Goal: Information Seeking & Learning: Learn about a topic

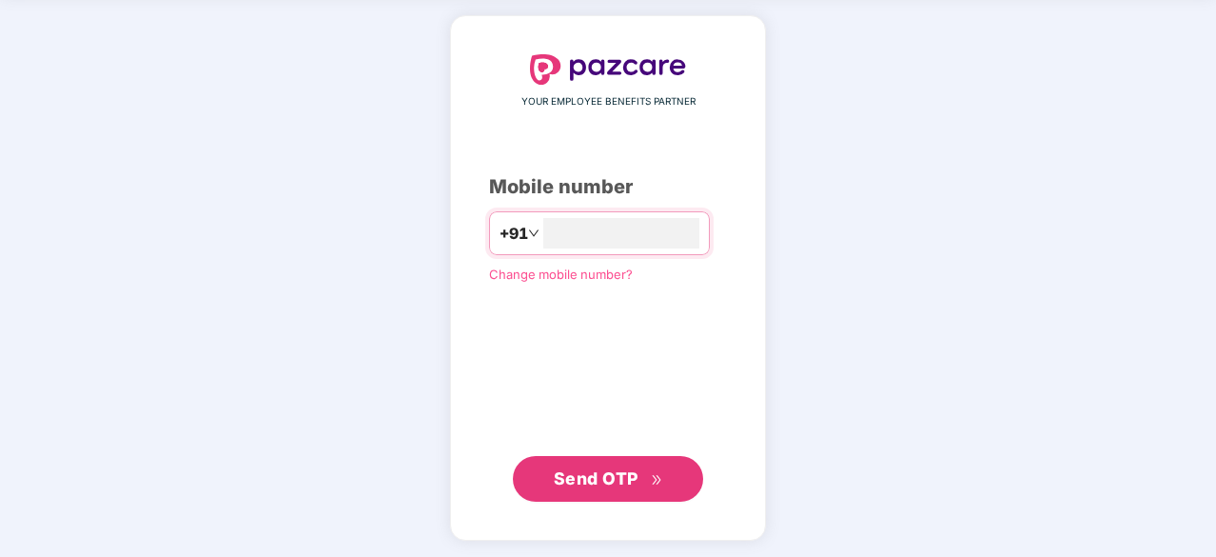
type input "**********"
click at [621, 472] on span "Send OTP" at bounding box center [596, 477] width 85 height 20
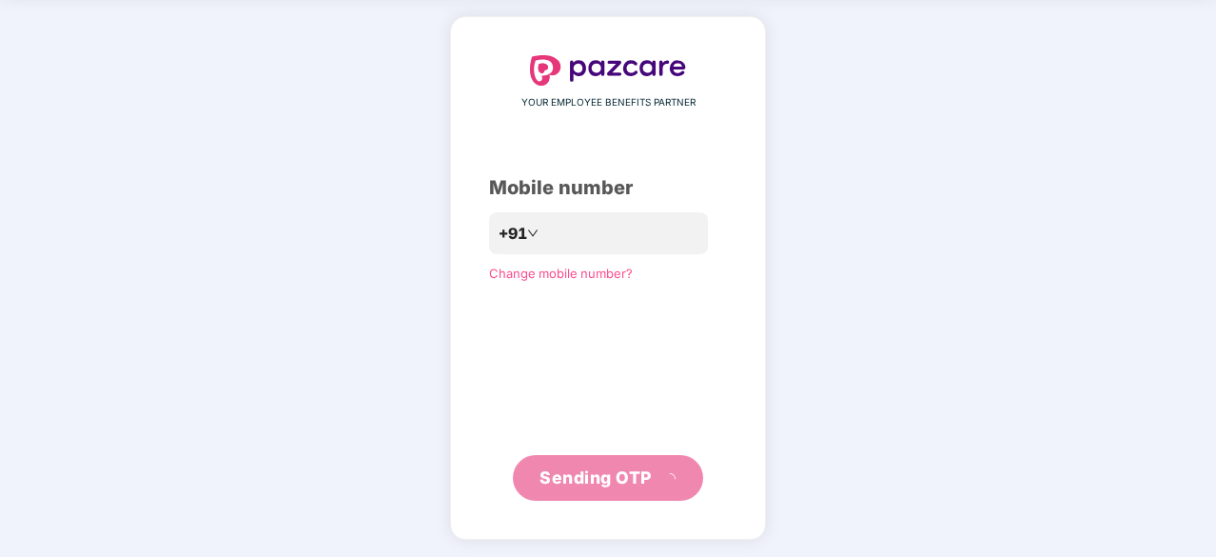
scroll to position [63, 0]
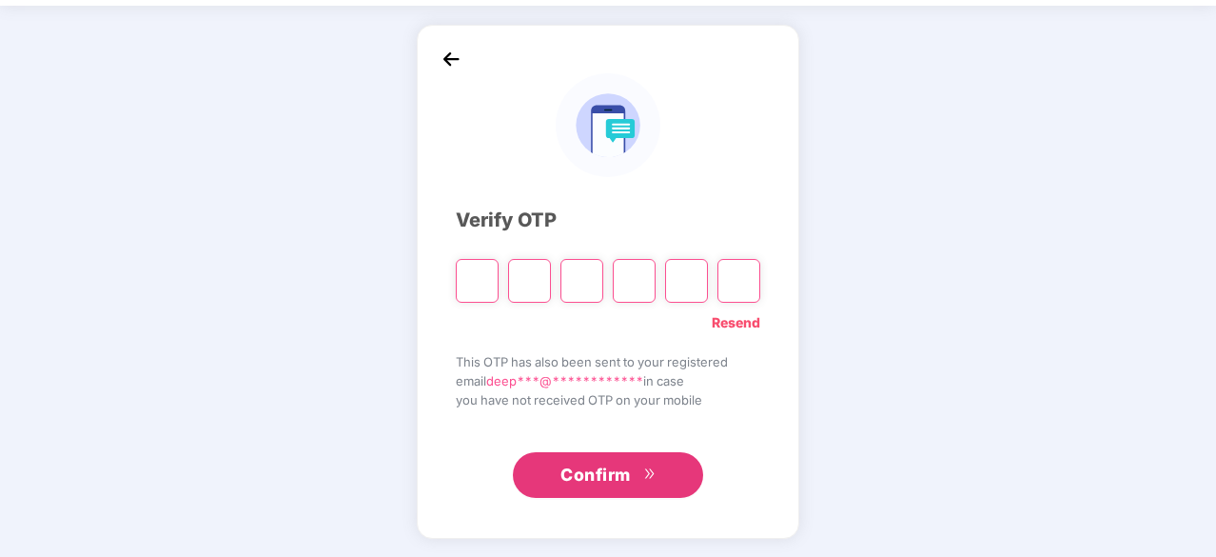
type input "*"
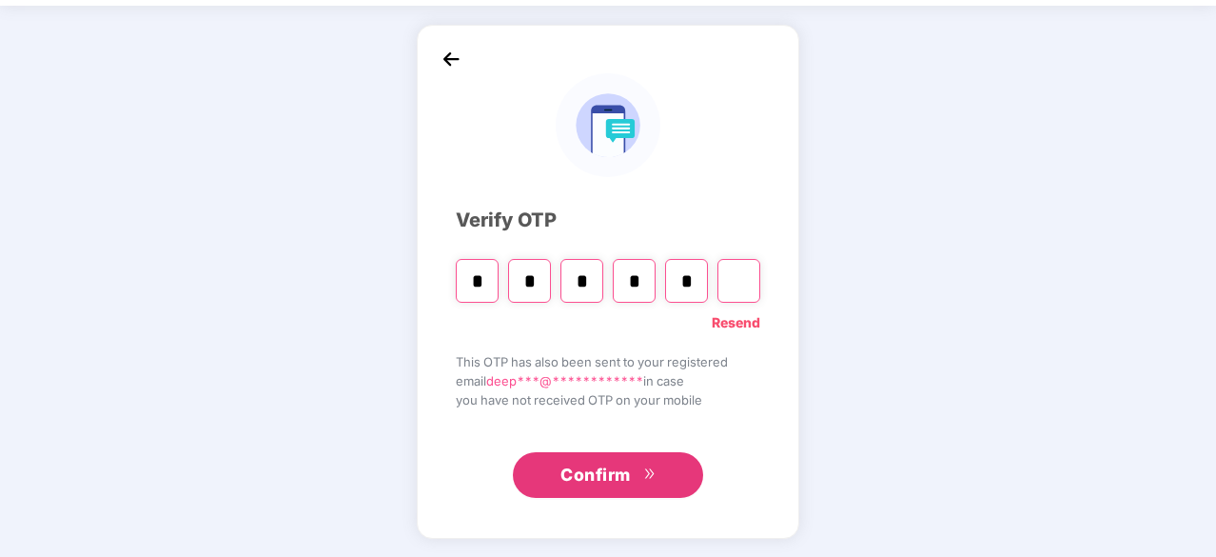
type input "*"
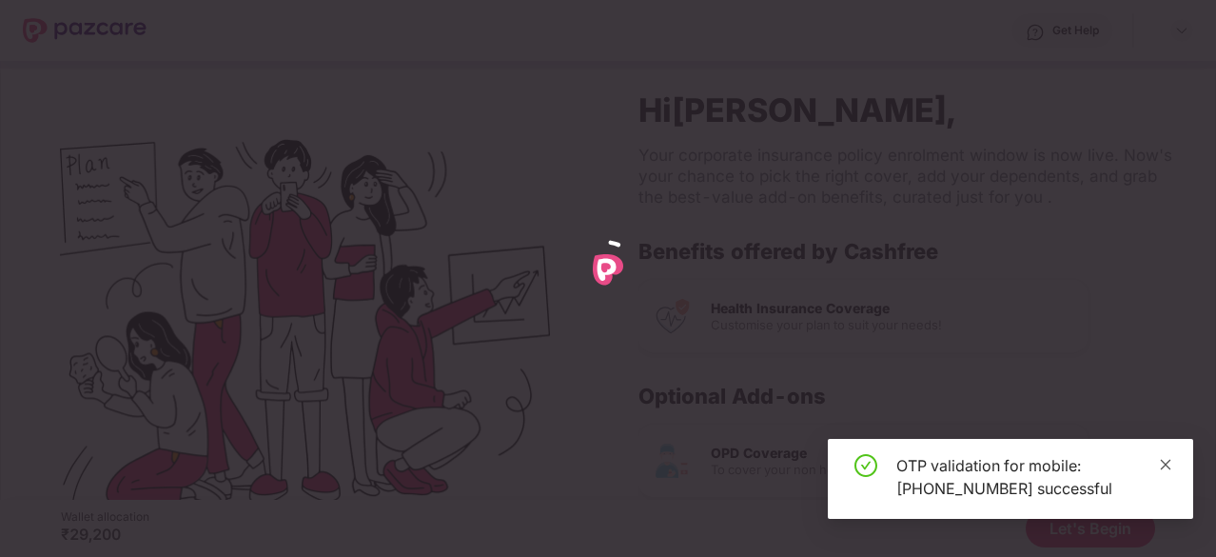
click at [1164, 463] on icon "close" at bounding box center [1166, 464] width 10 height 10
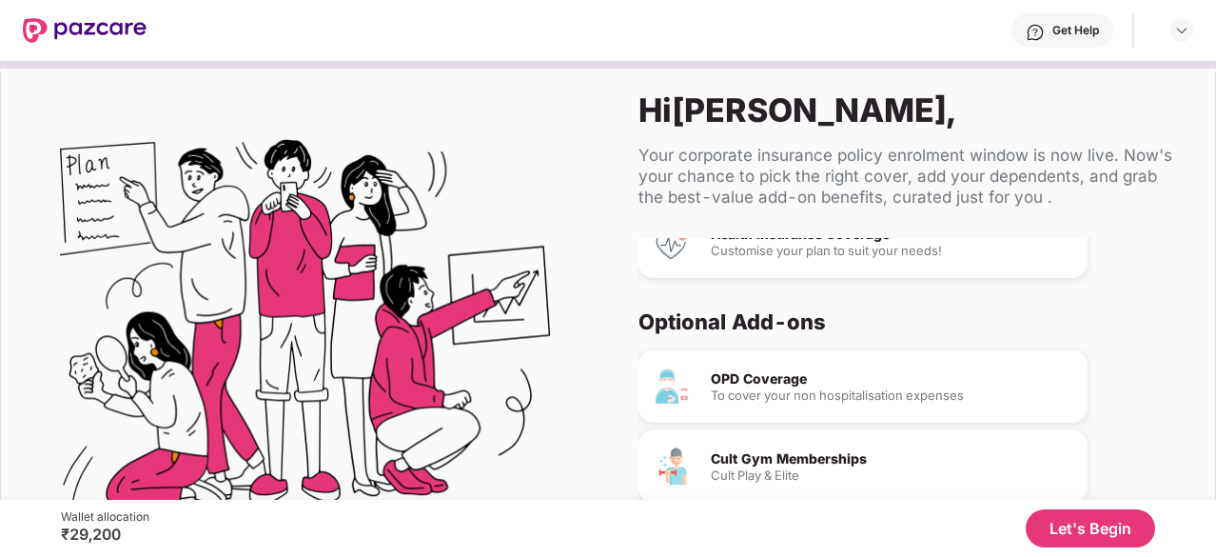
scroll to position [73, 0]
click at [1085, 523] on button "Let's Begin" at bounding box center [1090, 528] width 129 height 38
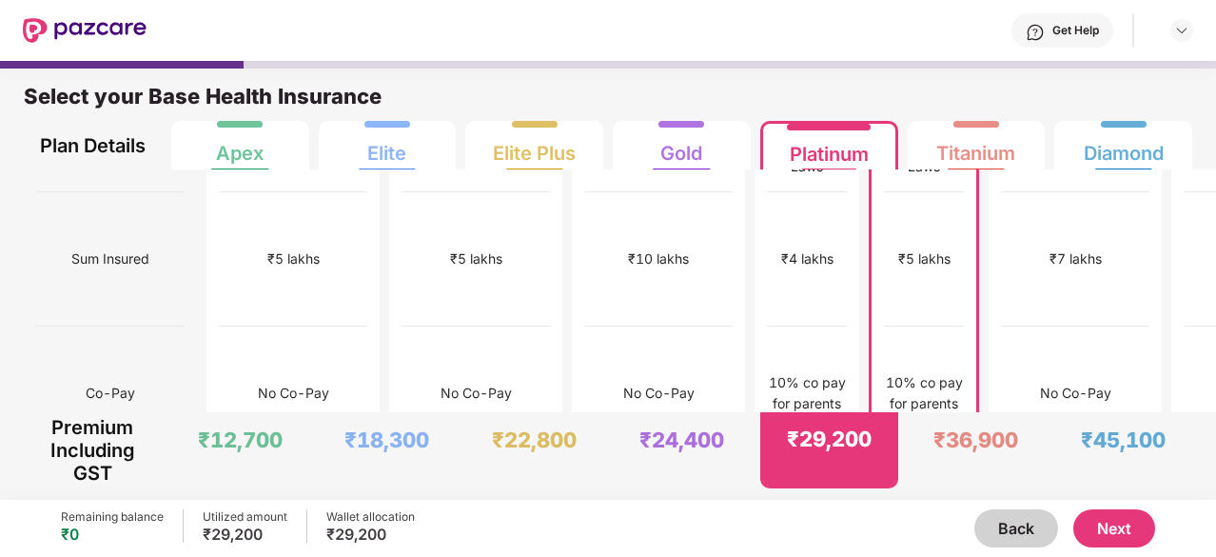
scroll to position [0, 0]
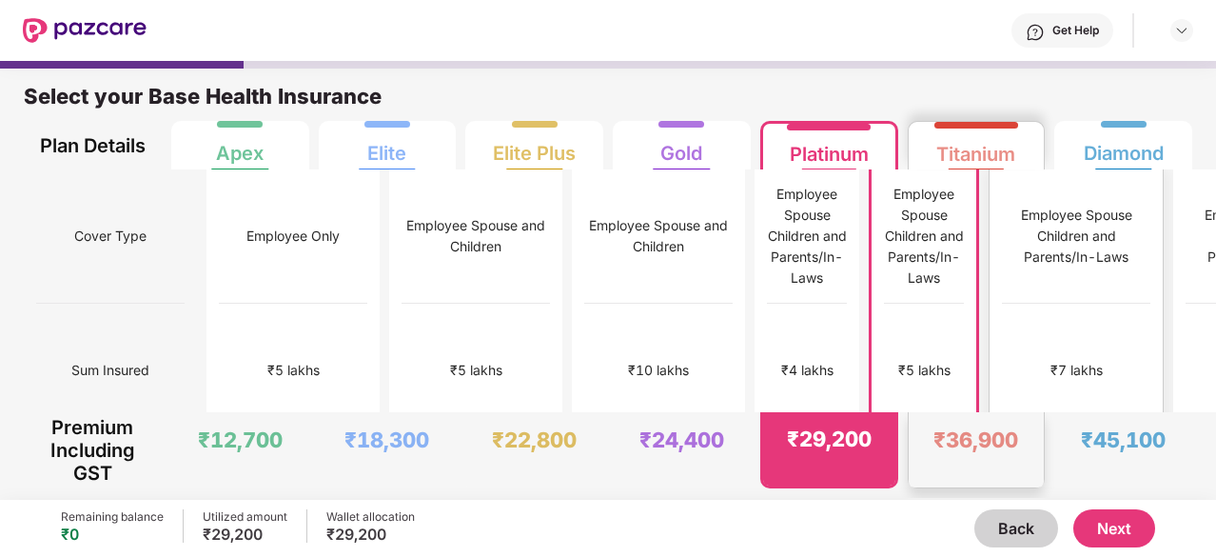
click at [974, 130] on div "Titanium" at bounding box center [975, 147] width 79 height 38
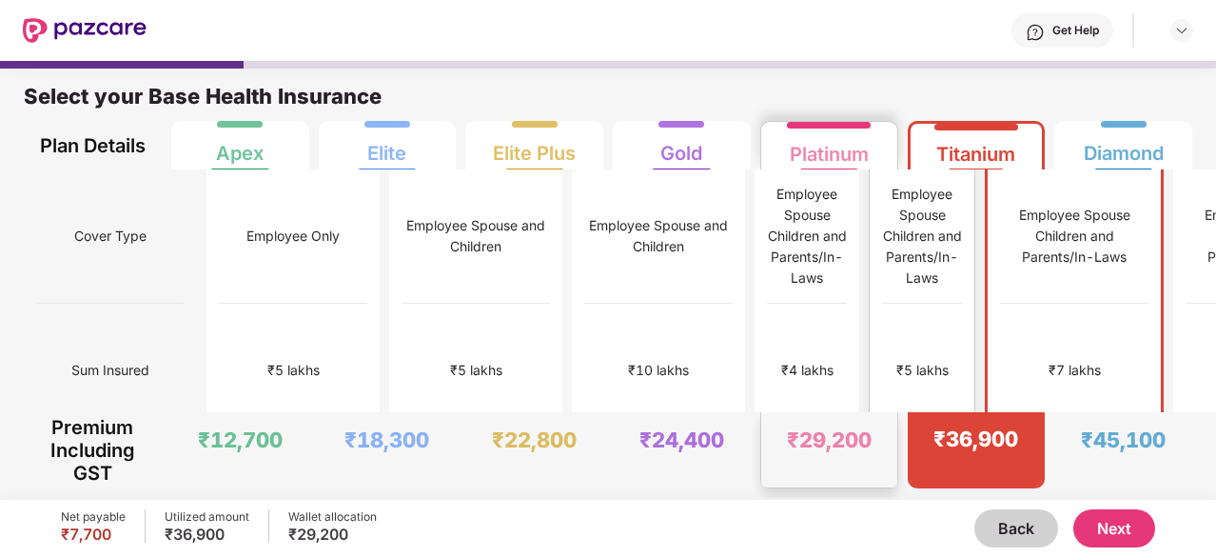
click at [853, 141] on div "Platinum" at bounding box center [829, 147] width 79 height 38
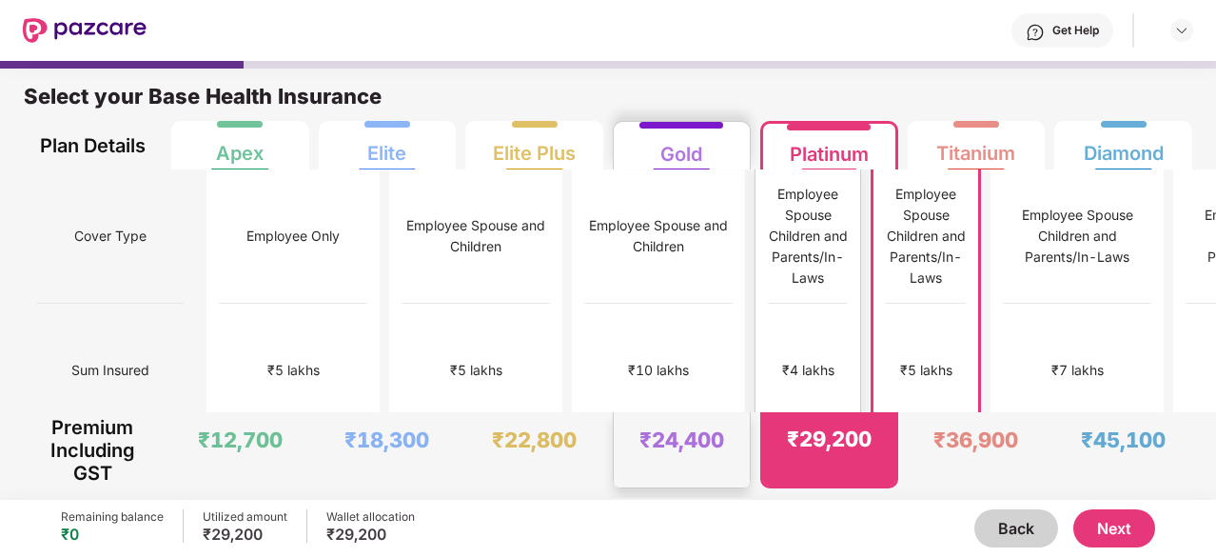
click at [671, 130] on div "Gold" at bounding box center [681, 147] width 42 height 38
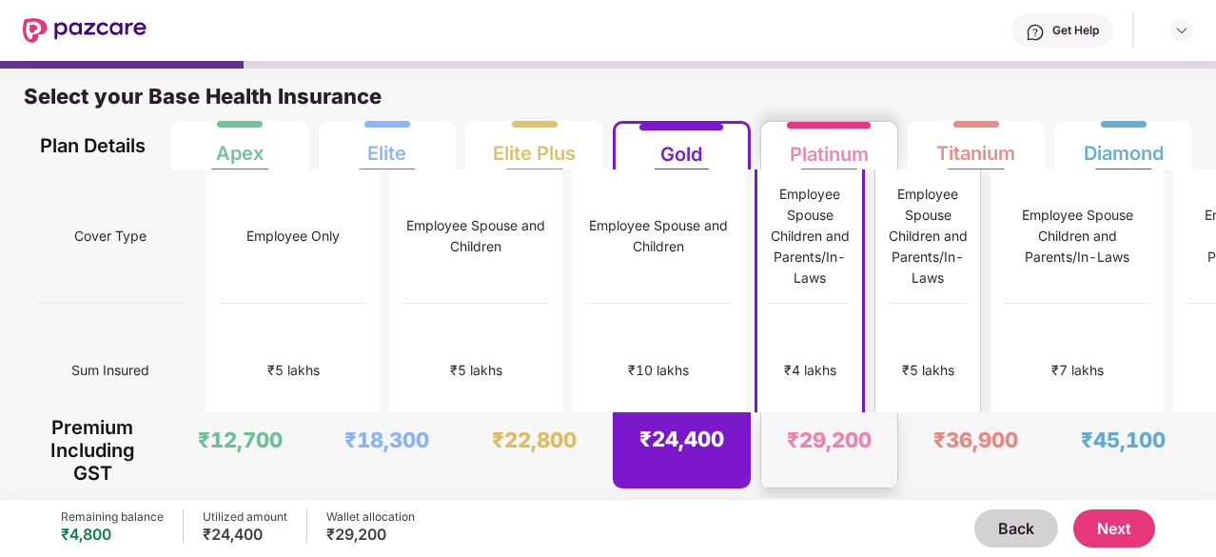
click at [821, 149] on div "Platinum" at bounding box center [829, 147] width 79 height 38
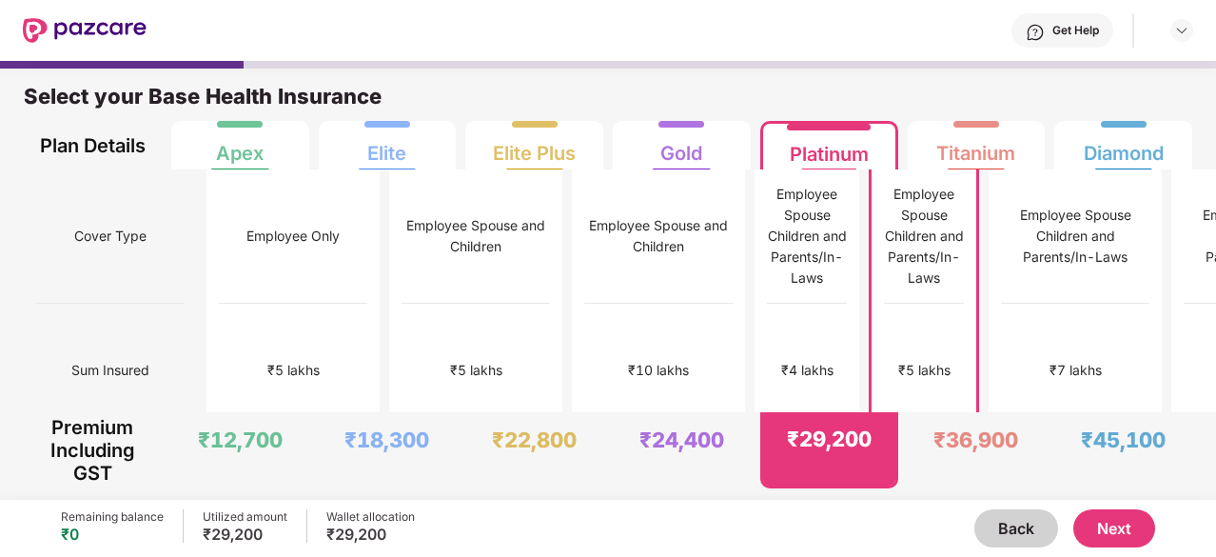
click at [1108, 513] on button "Next" at bounding box center [1114, 528] width 82 height 38
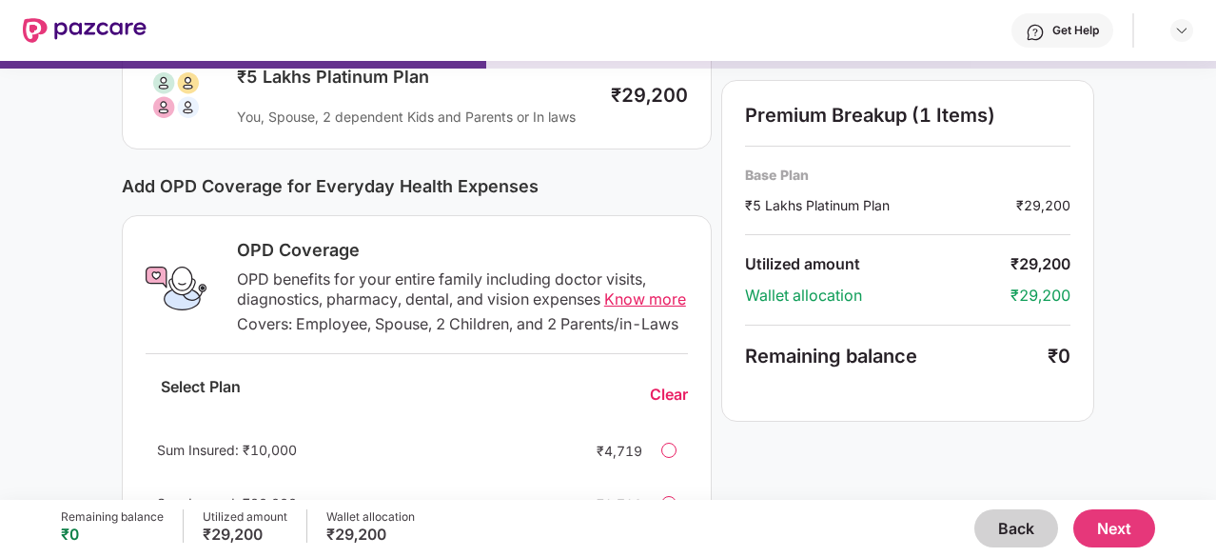
scroll to position [148, 0]
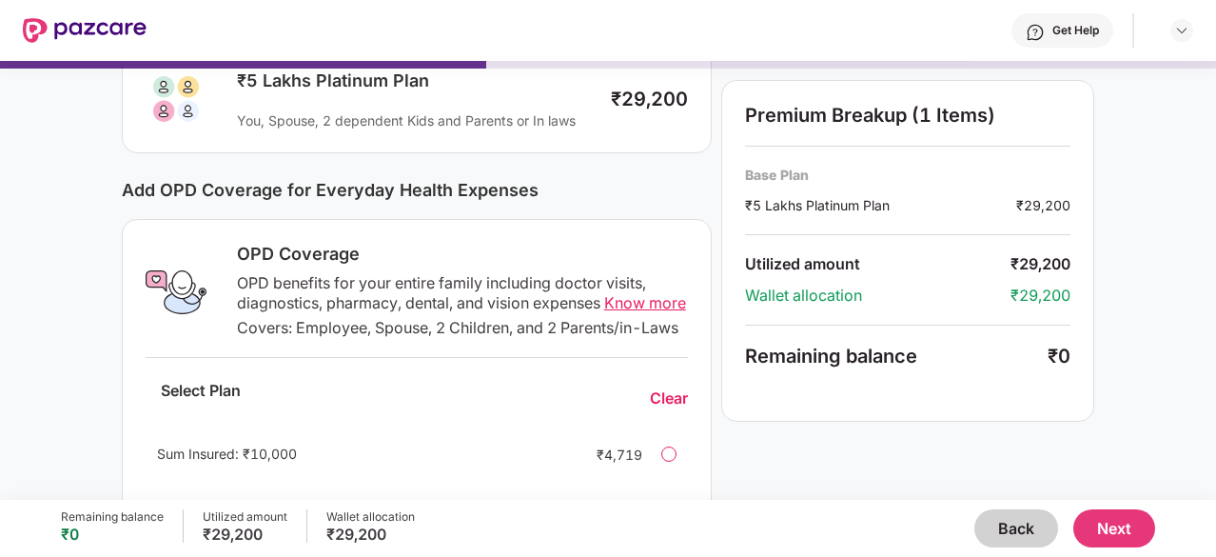
click at [604, 312] on span "Know more" at bounding box center [645, 302] width 82 height 19
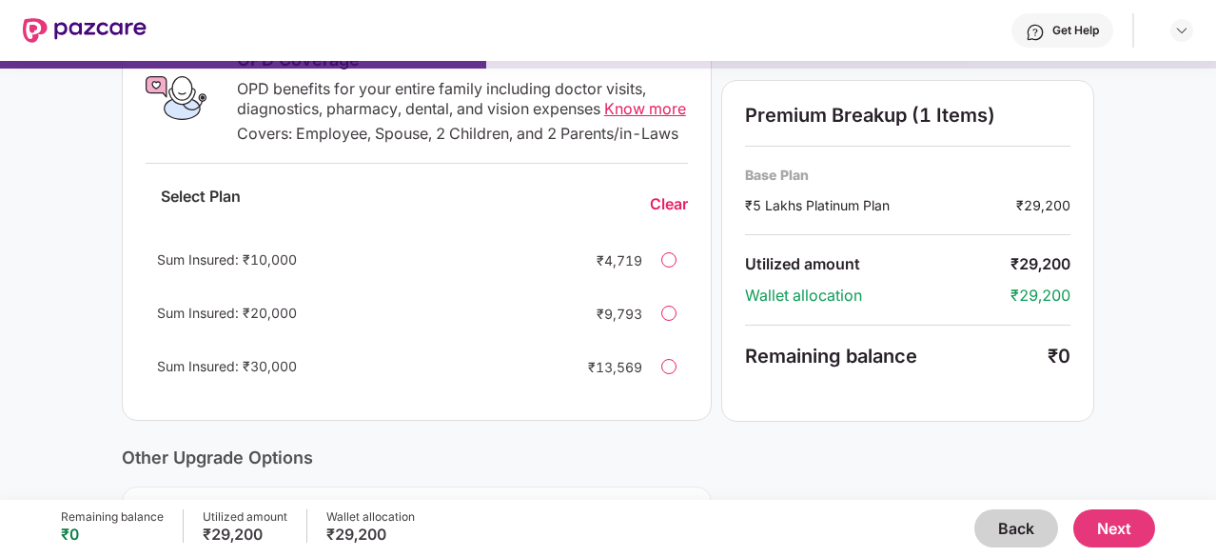
scroll to position [348, 0]
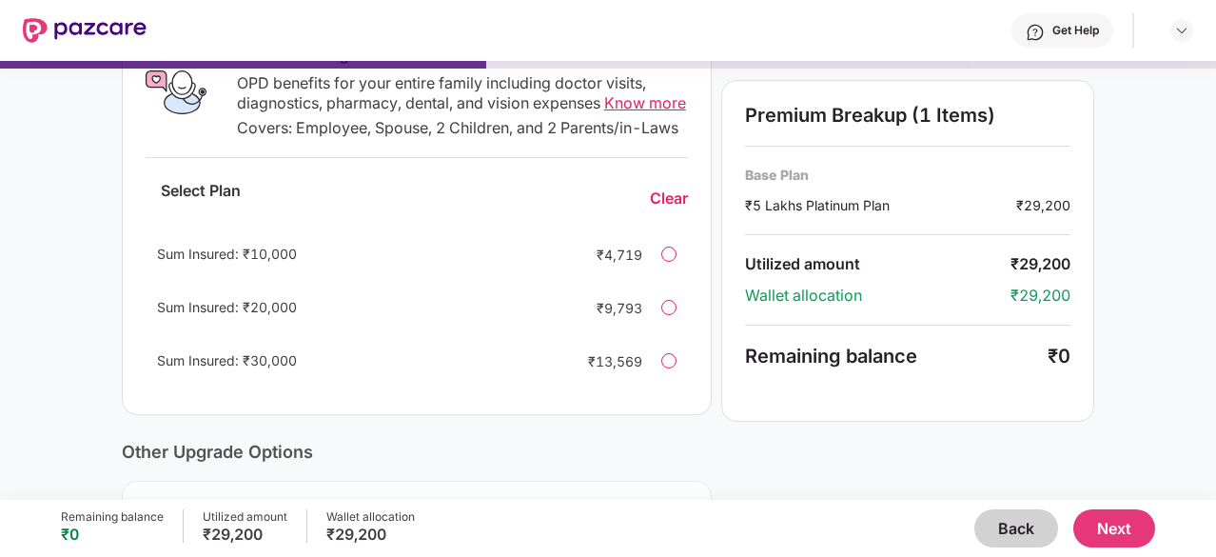
click at [663, 262] on div at bounding box center [668, 253] width 15 height 15
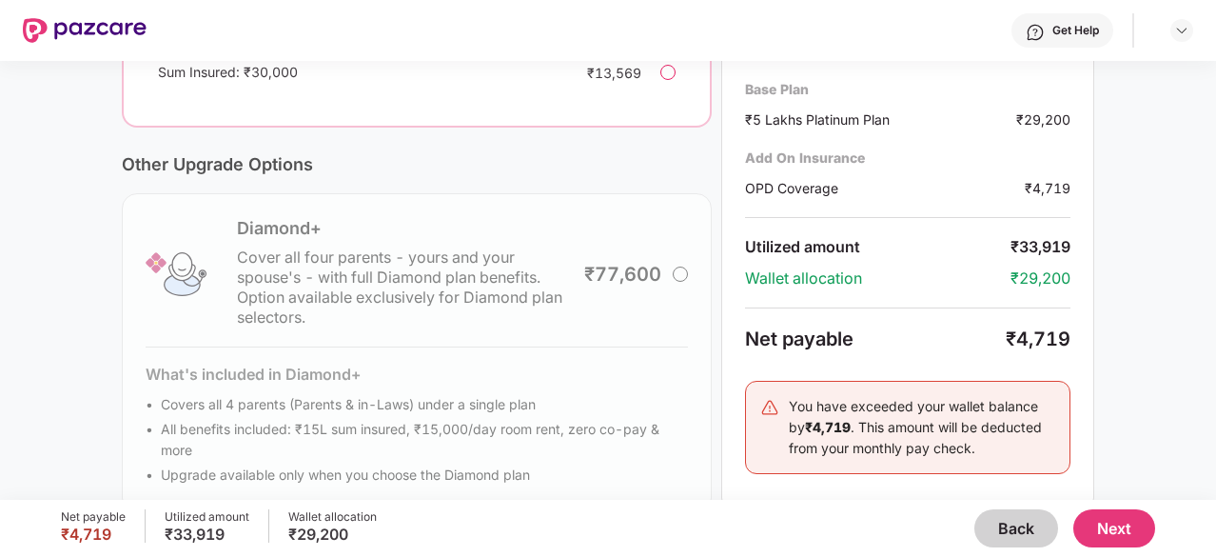
scroll to position [340, 0]
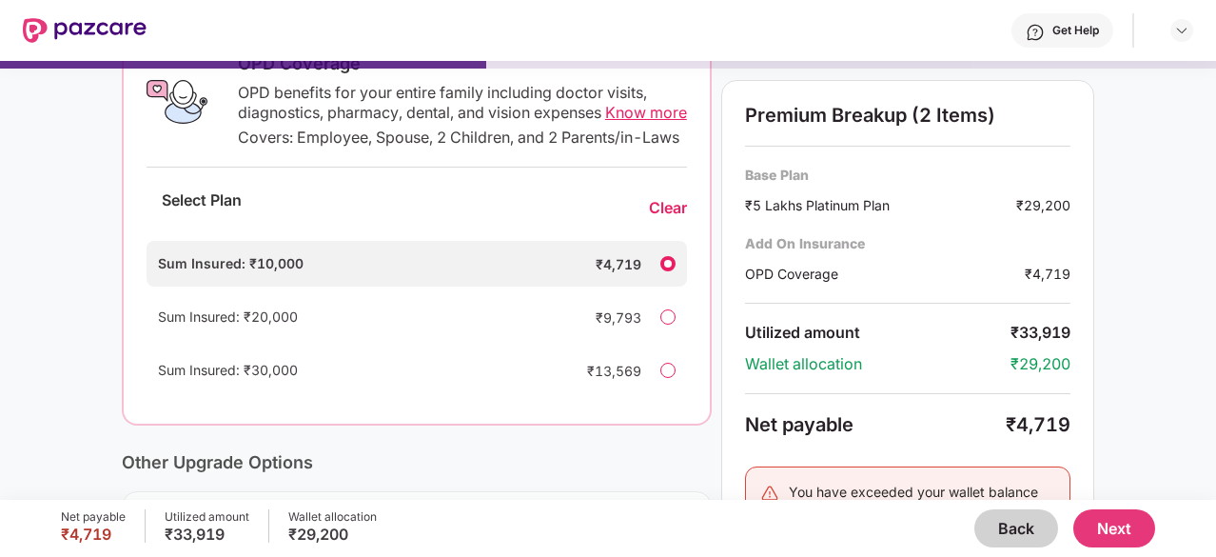
click at [670, 325] on div at bounding box center [667, 316] width 15 height 15
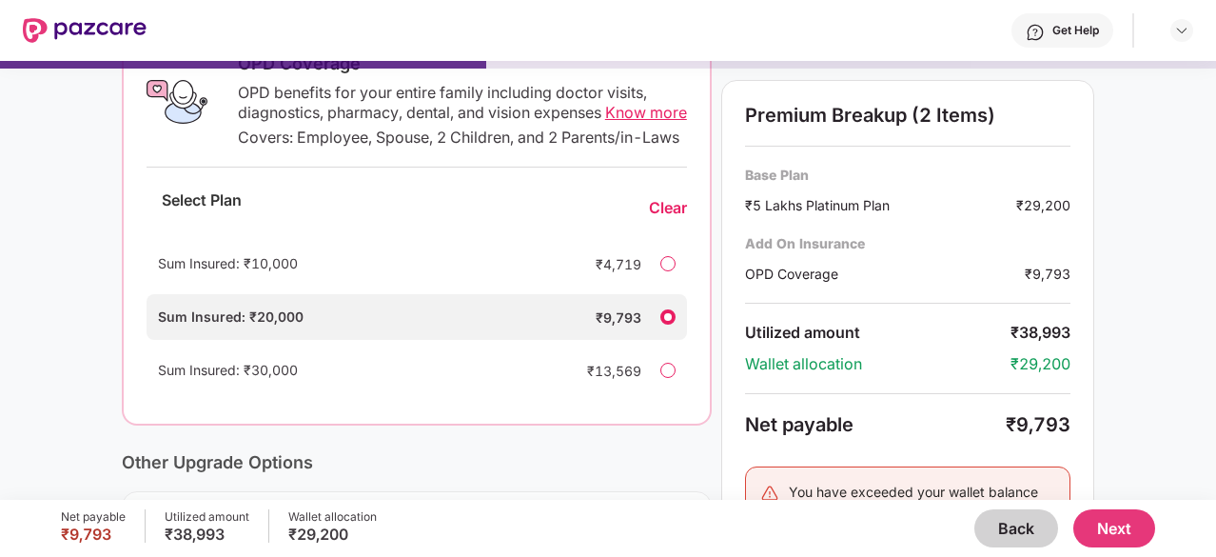
click at [672, 382] on div "Sum Insured: ₹30,000 ₹13,569" at bounding box center [417, 370] width 541 height 46
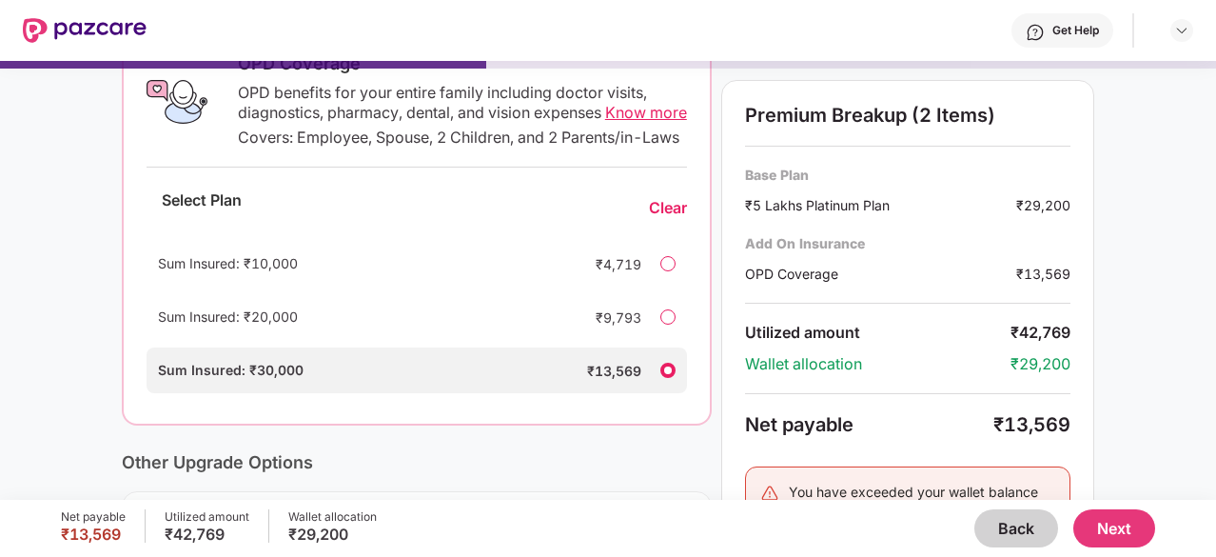
click at [661, 325] on div at bounding box center [667, 316] width 15 height 15
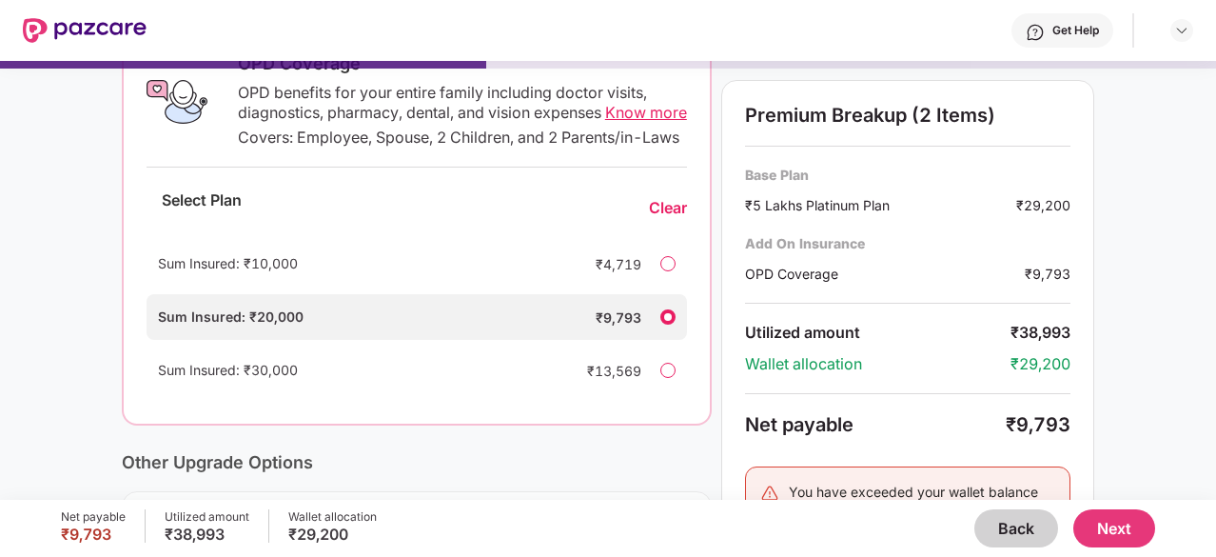
click at [605, 122] on span "Know more" at bounding box center [646, 112] width 82 height 19
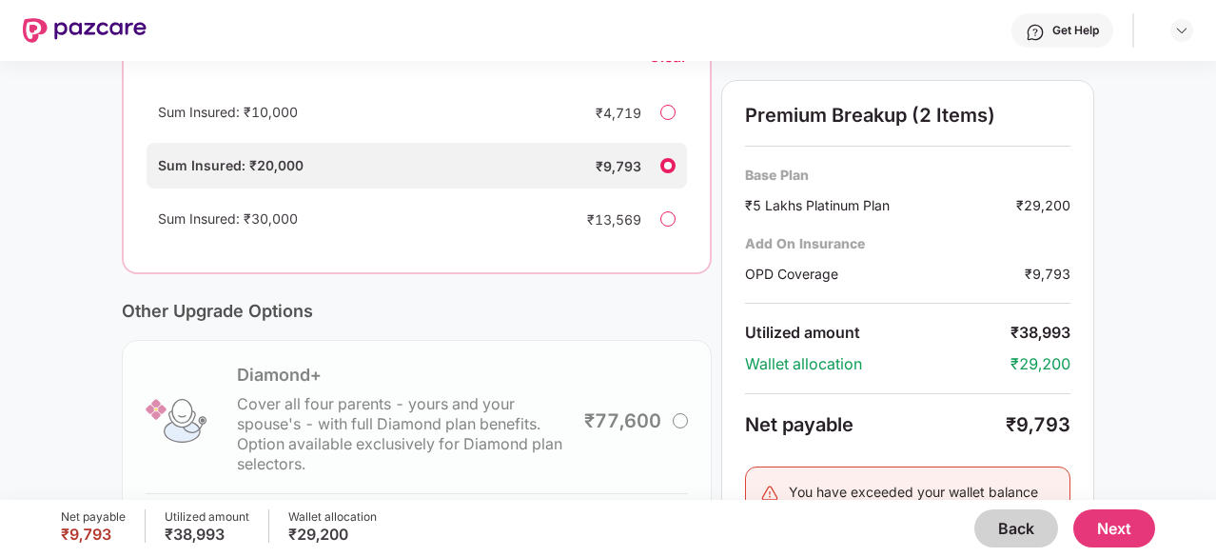
scroll to position [487, 0]
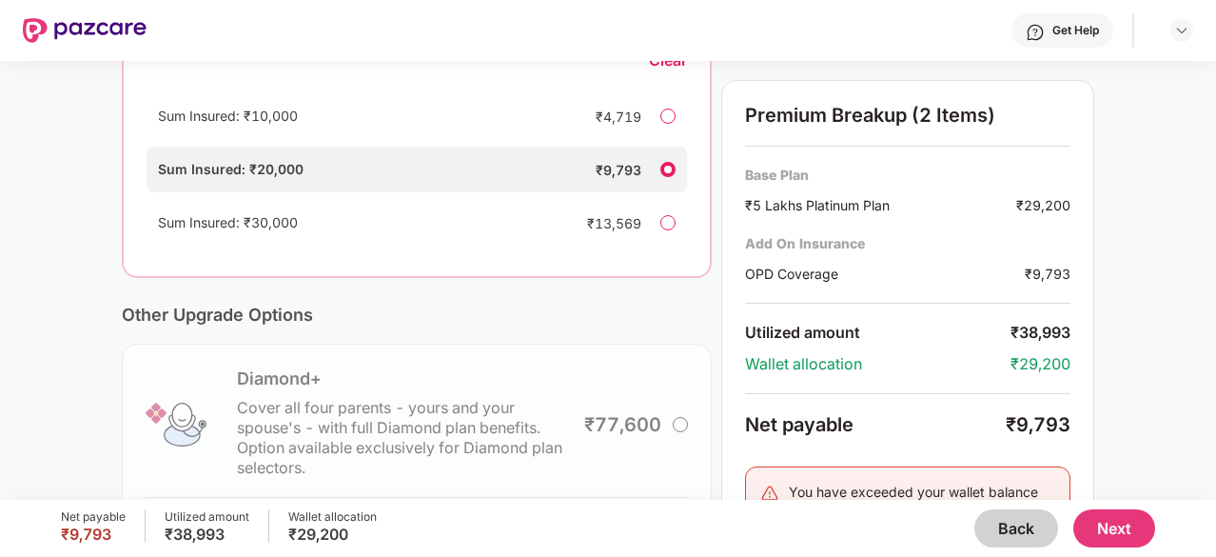
click at [666, 124] on div at bounding box center [667, 115] width 15 height 15
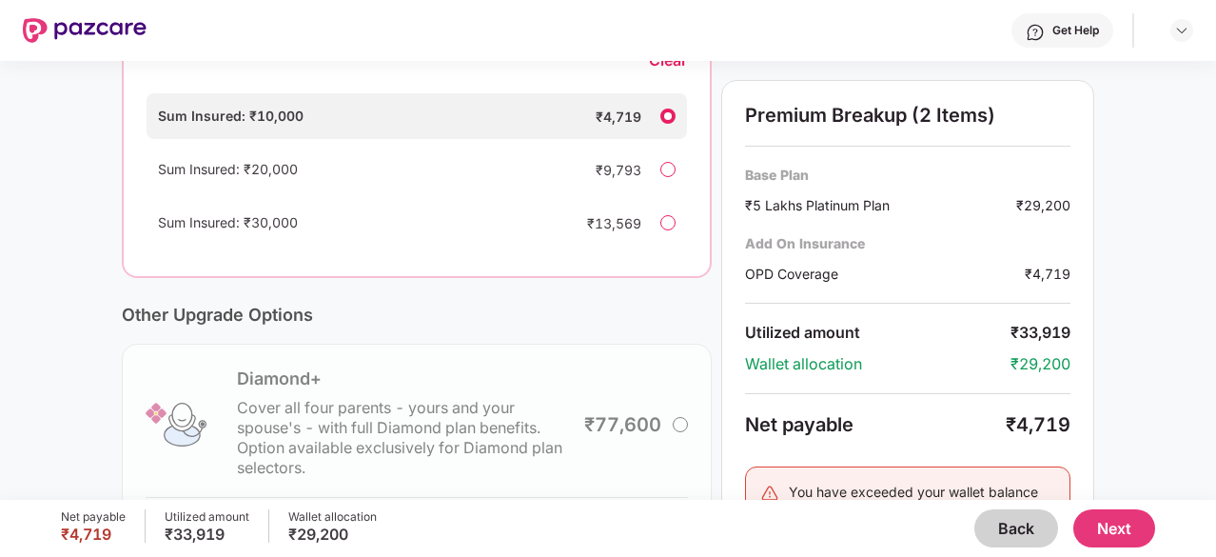
scroll to position [692, 0]
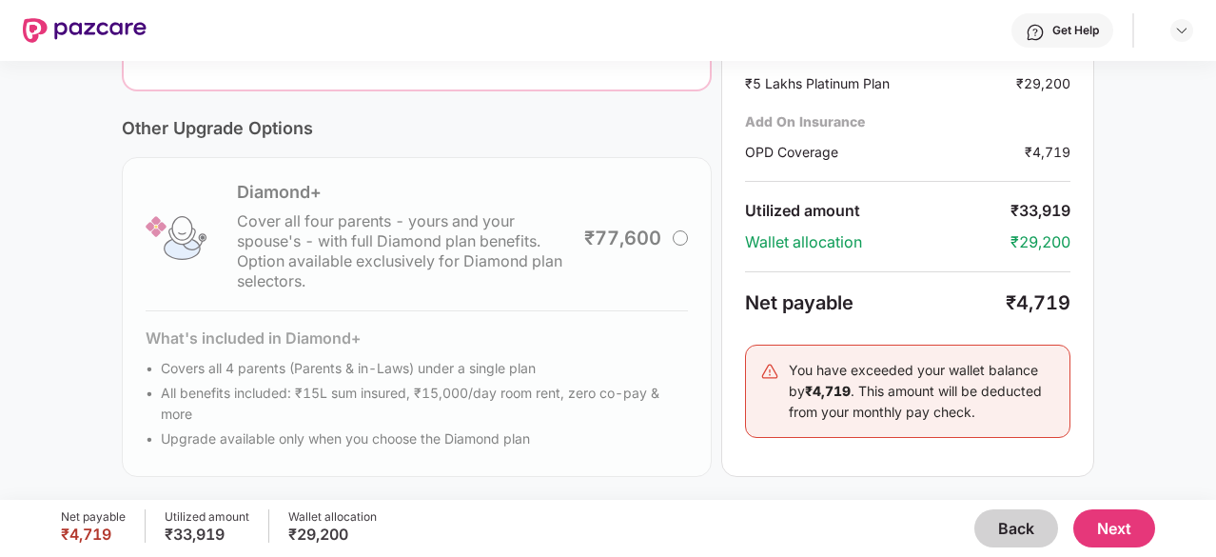
click at [1107, 519] on button "Next" at bounding box center [1114, 528] width 82 height 38
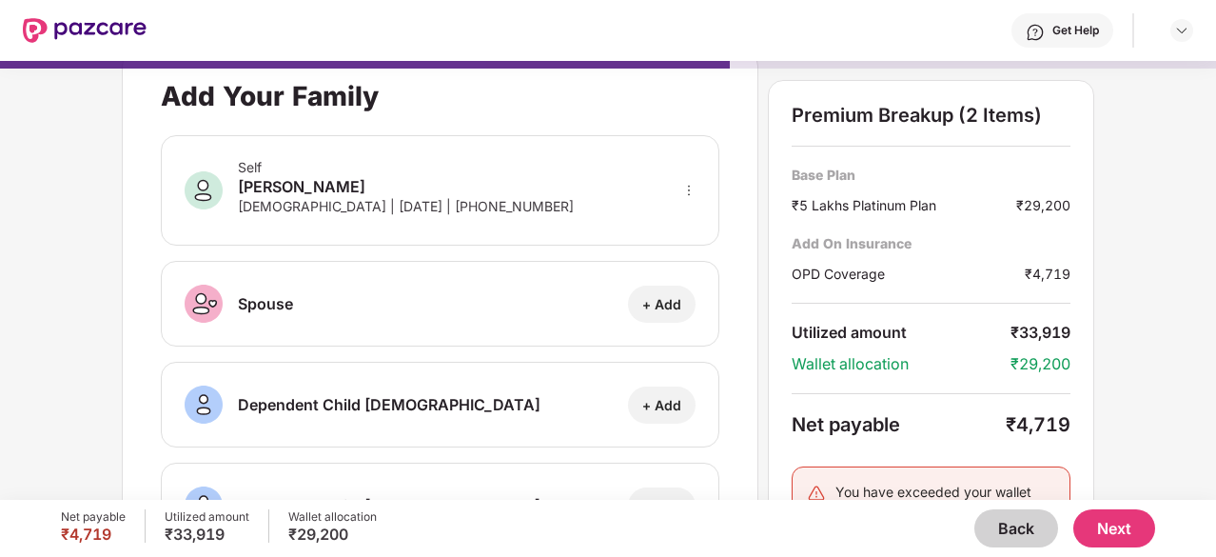
scroll to position [0, 0]
